Goal: Find specific page/section: Find specific page/section

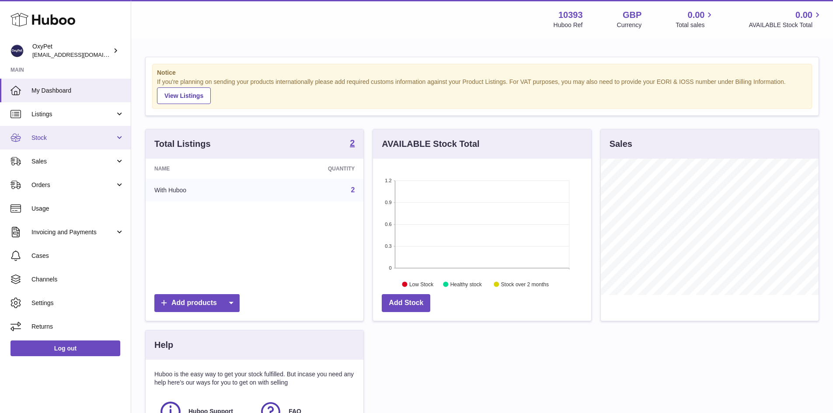
scroll to position [44, 0]
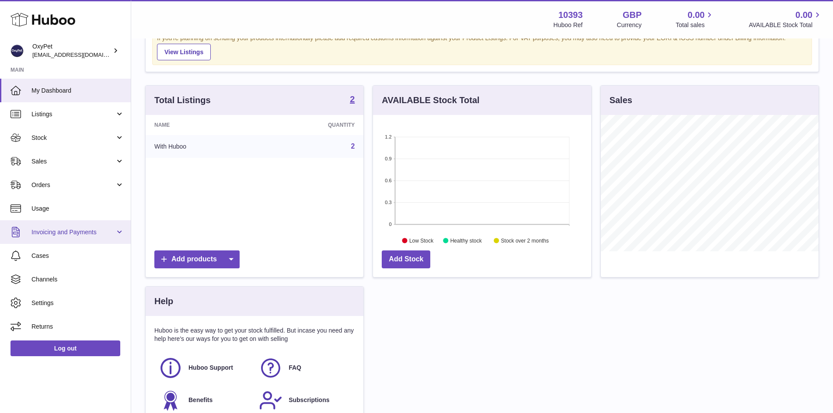
click at [64, 232] on span "Invoicing and Payments" at bounding box center [73, 232] width 84 height 8
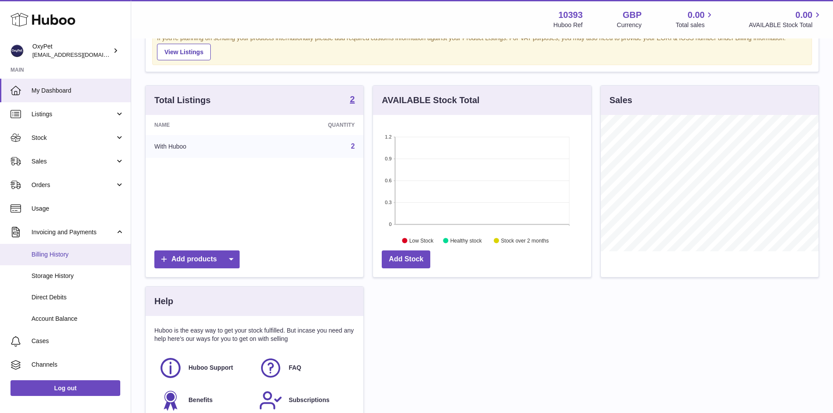
click at [65, 256] on span "Billing History" at bounding box center [77, 255] width 93 height 8
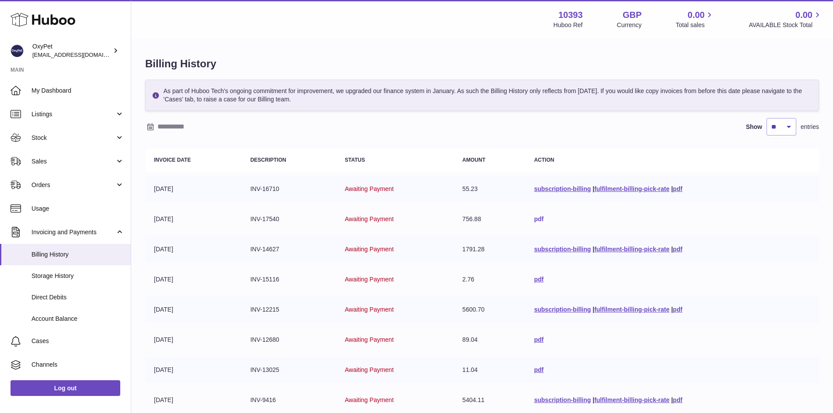
click at [534, 219] on link "pdf" at bounding box center [539, 219] width 10 height 7
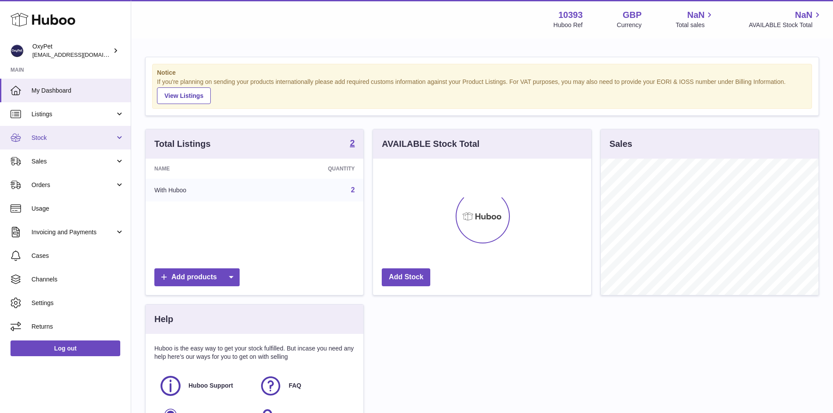
scroll to position [136, 218]
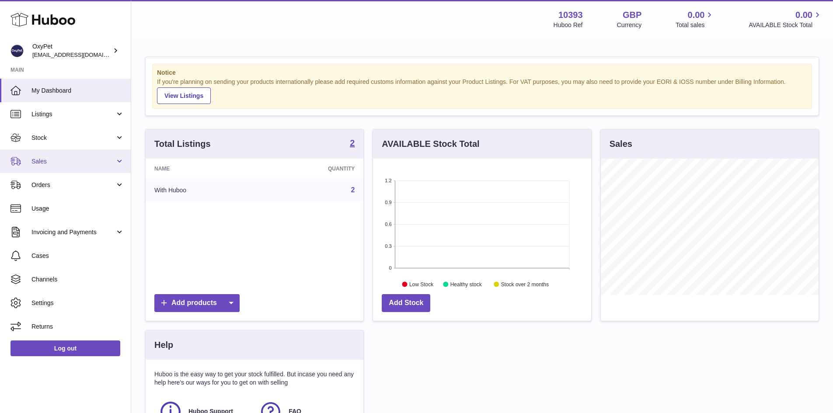
click at [47, 160] on span "Sales" at bounding box center [73, 161] width 84 height 8
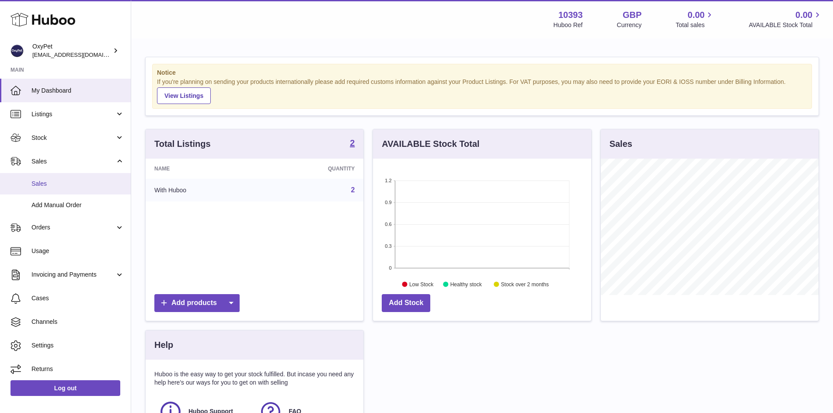
click at [52, 185] on span "Sales" at bounding box center [77, 184] width 93 height 8
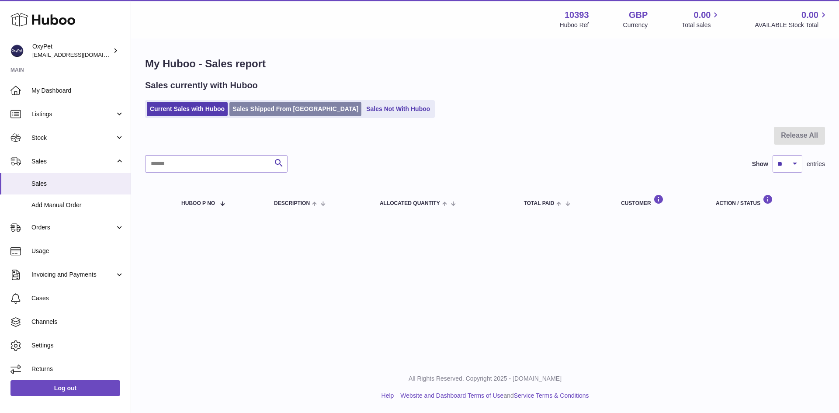
click at [270, 112] on link "Sales Shipped From Huboo" at bounding box center [296, 109] width 132 height 14
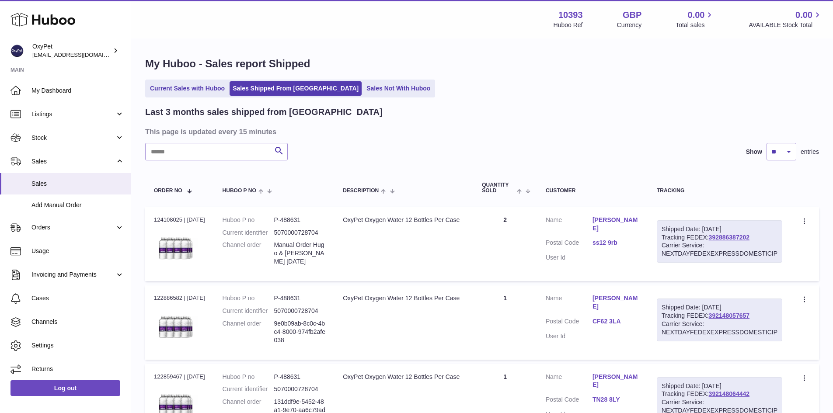
click at [610, 239] on link "ss12 9rb" at bounding box center [615, 243] width 47 height 8
click at [602, 275] on div at bounding box center [416, 206] width 833 height 413
